Goal: Task Accomplishment & Management: Manage account settings

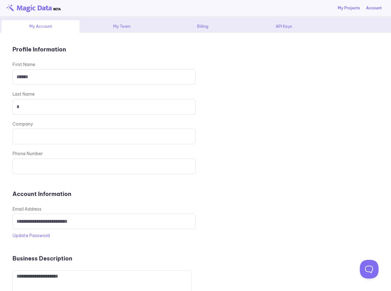
click at [278, 26] on div "API Keys" at bounding box center [284, 26] width 78 height 12
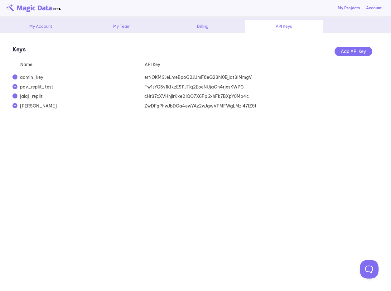
click at [171, 77] on div "erNOKM3JeLmeBpoG2JUmF8eQ23hI0Bjjat3iMmgV" at bounding box center [203, 77] width 124 height 6
copy div "erNOKM3JeLmeBpoG2JUmF8eQ23hI0Bjjat3iMmgV"
click at [230, 76] on div "erNOKM3JeLmeBpoG2JUmF8eQ23hI0Bjjat3iMmgV" at bounding box center [203, 77] width 124 height 6
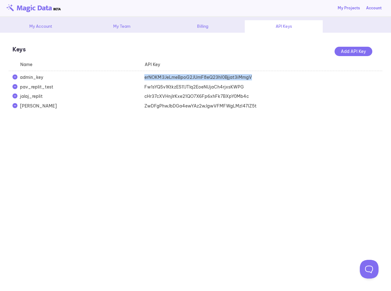
click at [230, 76] on div "erNOKM3JeLmeBpoG2JUmF8eQ23hI0Bjjat3iMmgV" at bounding box center [203, 77] width 124 height 6
copy div "erNOKM3JeLmeBpoG2JUmF8eQ23hI0Bjjat3iMmgV"
click at [294, 143] on div "**********" at bounding box center [195, 162] width 391 height 258
click at [212, 78] on div "erNOKM3JeLmeBpoG2JUmF8eQ23hI0Bjjat3iMmgV" at bounding box center [203, 77] width 124 height 6
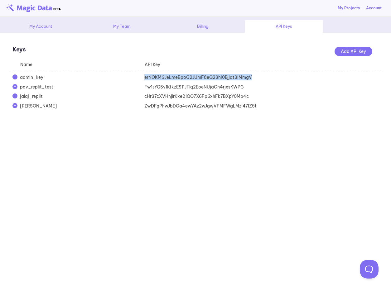
copy div "erNOKM3JeLmeBpoG2JUmF8eQ23hI0Bjjat3iMmgV"
